Goal: Task Accomplishment & Management: Manage account settings

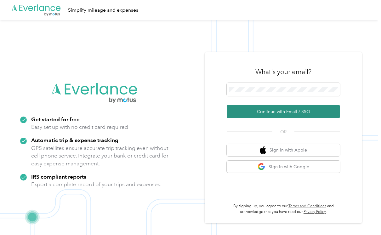
click at [283, 107] on button "Continue with Email / SSO" at bounding box center [283, 111] width 113 height 13
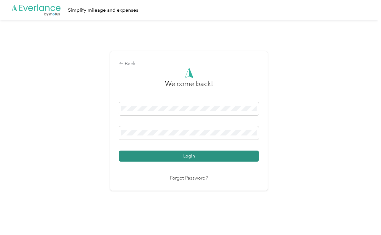
click at [188, 151] on button "Login" at bounding box center [189, 155] width 140 height 11
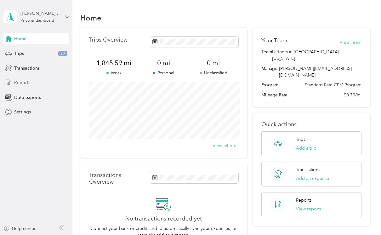
click at [23, 82] on span "Reports" at bounding box center [22, 82] width 16 height 7
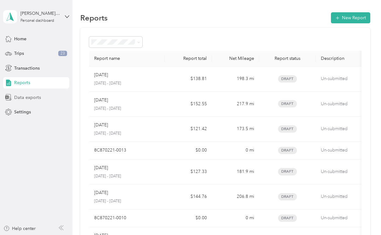
click at [20, 97] on span "Data exports" at bounding box center [27, 97] width 27 height 7
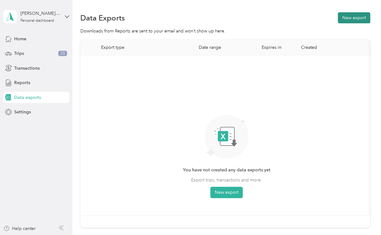
click at [355, 17] on button "New export" at bounding box center [354, 17] width 32 height 11
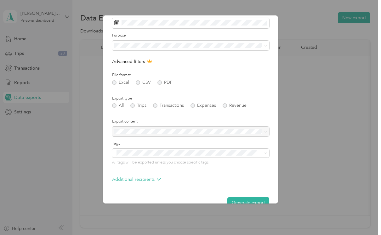
scroll to position [41, 0]
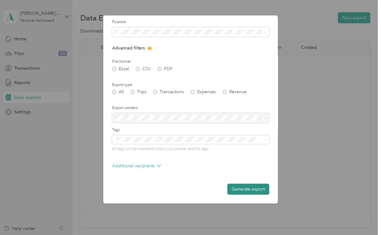
click at [247, 188] on button "Generate export" at bounding box center [248, 188] width 42 height 11
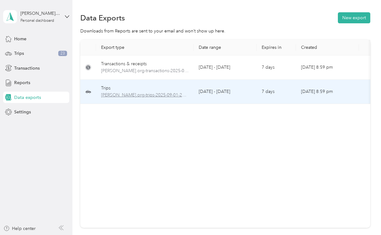
click at [160, 96] on span "[PERSON_NAME].org-trips-2025-09-01-2025-09-30.xlsx" at bounding box center [144, 95] width 87 height 7
click at [132, 95] on span "[PERSON_NAME].org-trips-2025-09-01-2025-09-30.xlsx" at bounding box center [144, 95] width 87 height 7
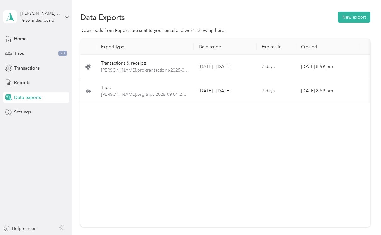
scroll to position [0, 0]
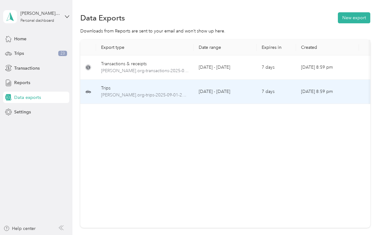
click at [97, 97] on td "Trips [PERSON_NAME].org-trips-2025-09-01-2025-09-30.xlsx" at bounding box center [145, 92] width 98 height 24
